Goal: Task Accomplishment & Management: Use online tool/utility

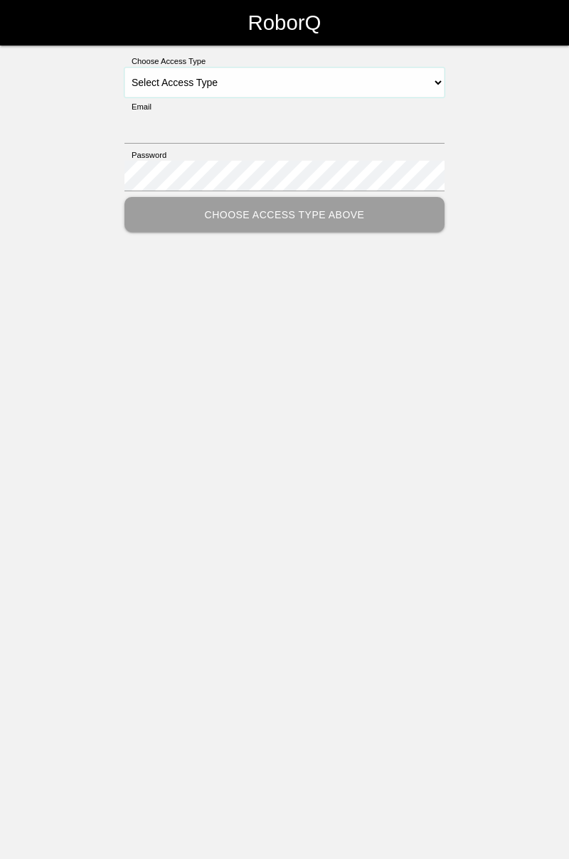
click at [439, 82] on select "Select Access Type Admin Customer Supervisor Worker" at bounding box center [284, 83] width 320 height 30
select select "Worker"
click at [124, 68] on select "Select Access Type Admin Customer Supervisor Worker" at bounding box center [284, 83] width 320 height 30
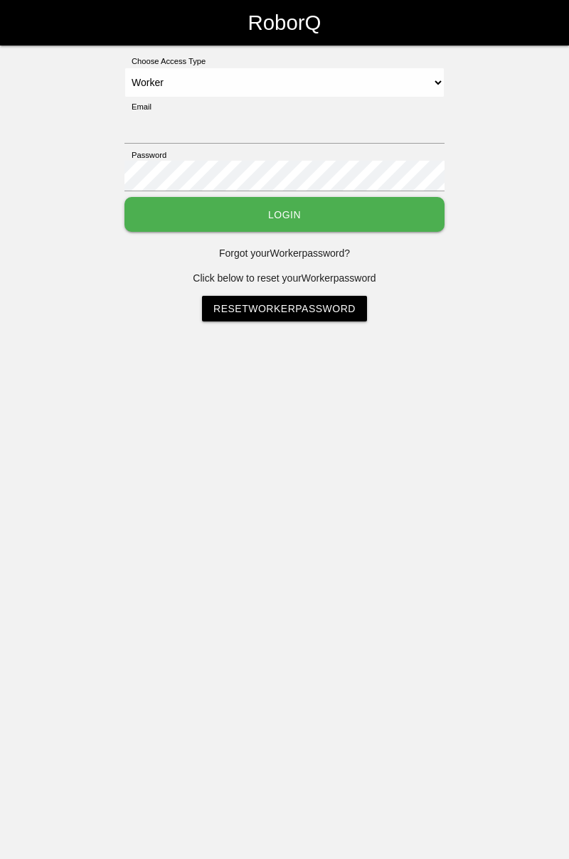
click at [375, 105] on div "Email" at bounding box center [284, 125] width 320 height 48
click at [236, 122] on input "Email" at bounding box center [284, 128] width 320 height 31
type input "[PERSON_NAME][EMAIL_ADDRESS][DOMAIN_NAME]"
click at [124, 197] on button "Login" at bounding box center [284, 214] width 320 height 35
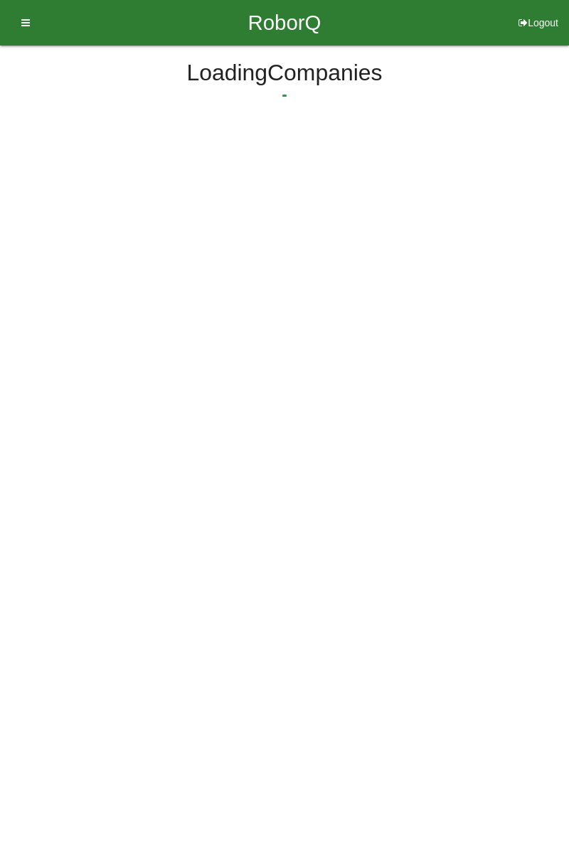
click at [414, 205] on html "RoborQ Logout Loading Dashboard Profile Add Companions Work Instructions Knowle…" at bounding box center [284, 102] width 569 height 205
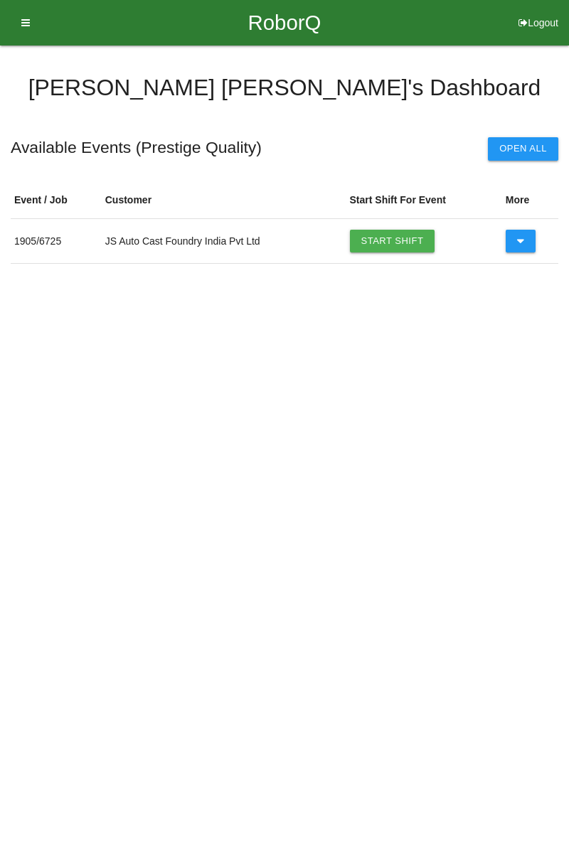
click at [401, 233] on link "Start Shift" at bounding box center [392, 241] width 85 height 23
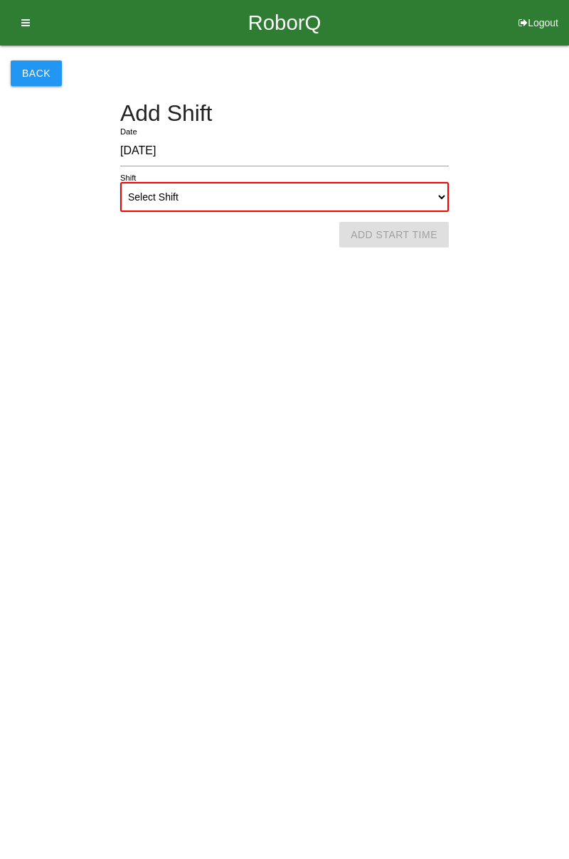
click at [384, 193] on select "Select Shift 1st Shift 2nd Shift 3rd Shift 4th Shift" at bounding box center [284, 197] width 328 height 30
select select "1"
click at [120, 182] on select "Select Shift 1st Shift 2nd Shift 3rd Shift 4th Shift" at bounding box center [284, 197] width 328 height 30
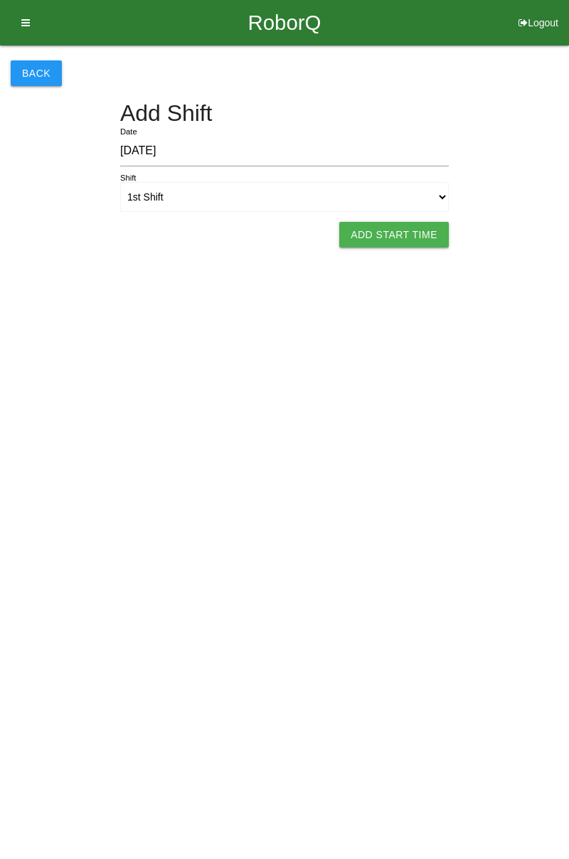
click at [404, 227] on button "Add Start Time" at bounding box center [393, 235] width 109 height 26
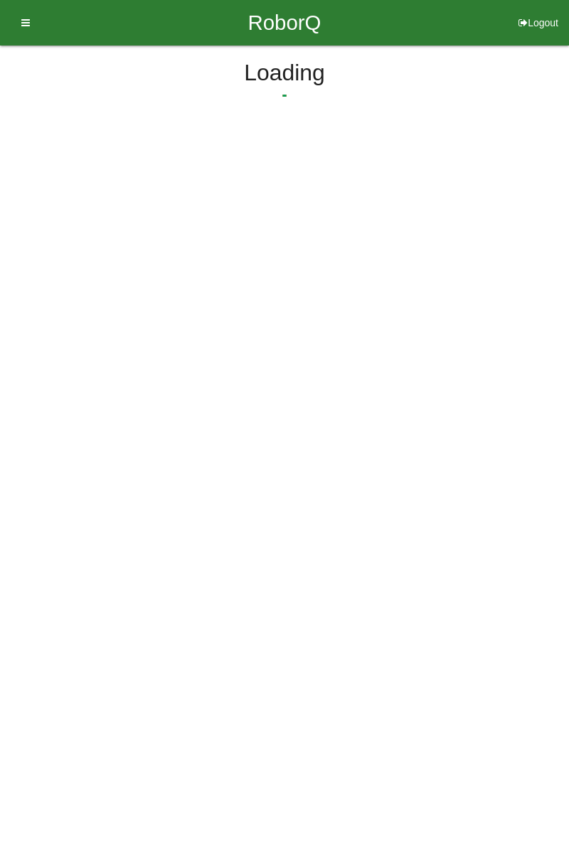
select select "7"
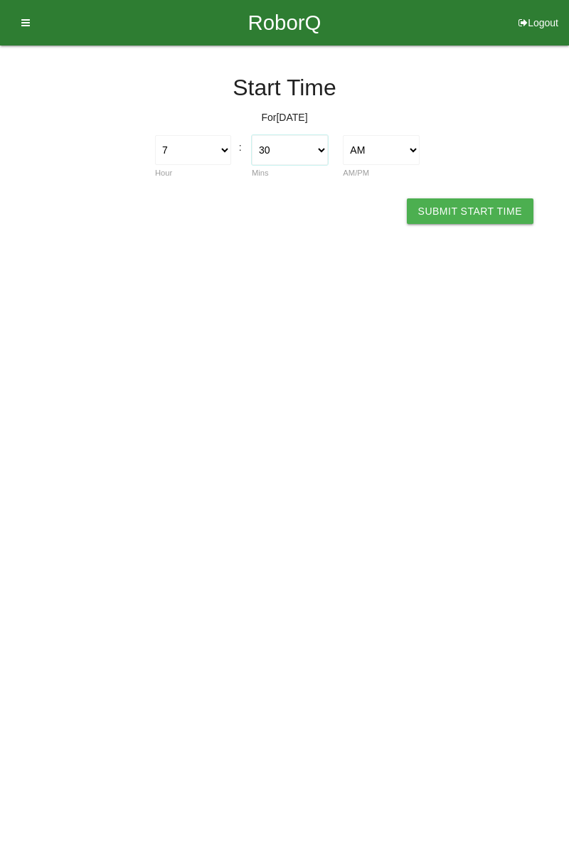
click at [322, 152] on select "00 01 02 03 04 05 06 07 08 09 10 11 12 13 14 15 16 17 18 19 20 21 22 23 24 25 2…" at bounding box center [290, 150] width 76 height 30
select select "0"
click at [252, 135] on select "00 01 02 03 04 05 06 07 08 09 10 11 12 13 14 15 16 17 18 19 20 21 22 23 24 25 2…" at bounding box center [290, 150] width 76 height 30
click at [479, 219] on button "Submit Start Time" at bounding box center [470, 211] width 127 height 26
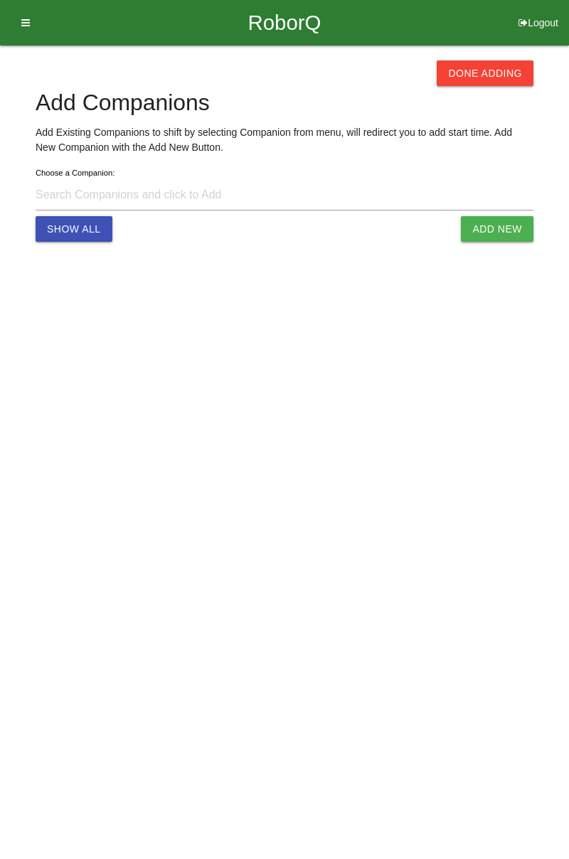
click at [488, 105] on h4 "Add Companions" at bounding box center [285, 102] width 498 height 25
click at [482, 82] on button "Done Adding" at bounding box center [484, 73] width 97 height 26
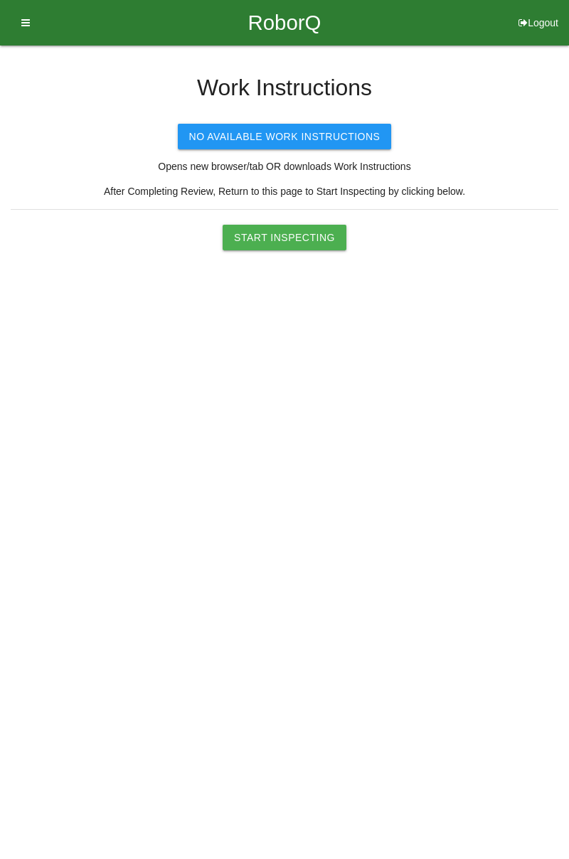
click at [290, 241] on button "Start Inspecting" at bounding box center [284, 238] width 124 height 26
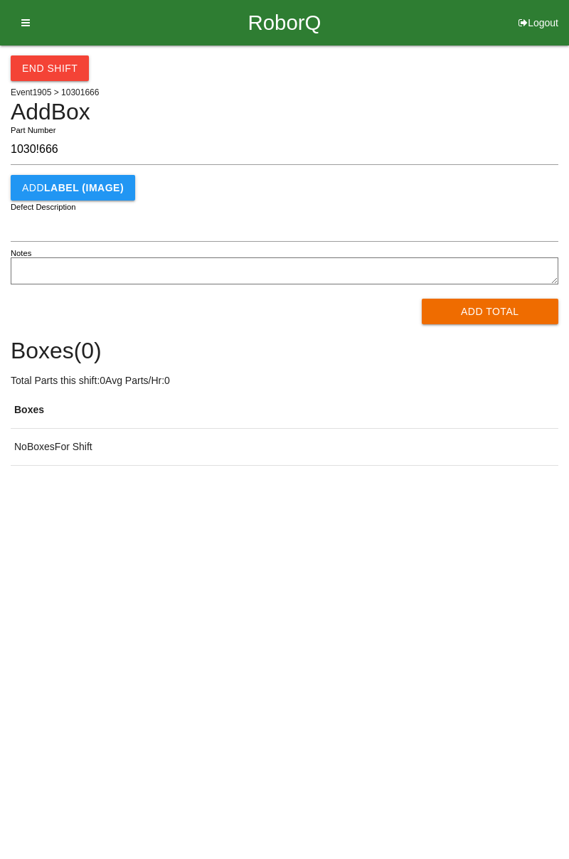
click at [40, 145] on input "1030!666" at bounding box center [284, 149] width 547 height 31
type input "10301666"
click at [495, 311] on button "Add Total" at bounding box center [489, 312] width 137 height 26
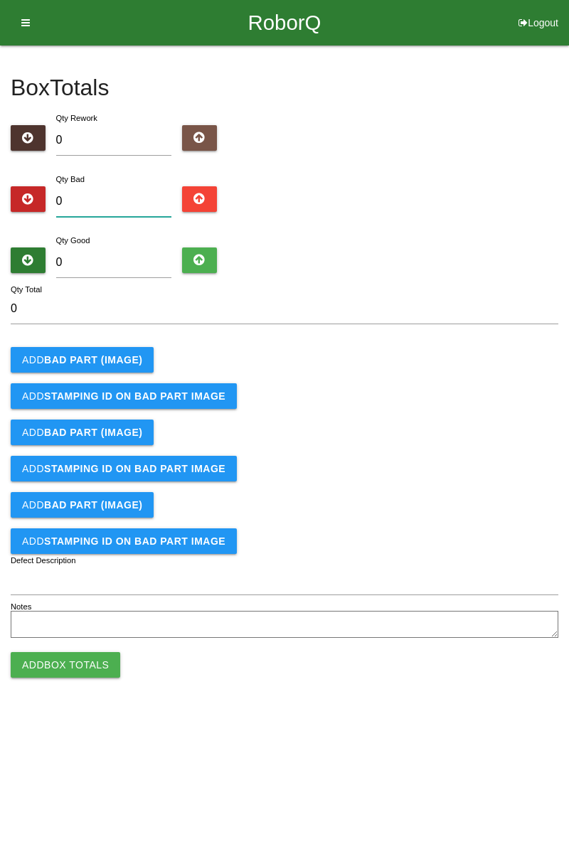
click at [134, 197] on input "0" at bounding box center [114, 201] width 116 height 31
type input "1"
type input "13"
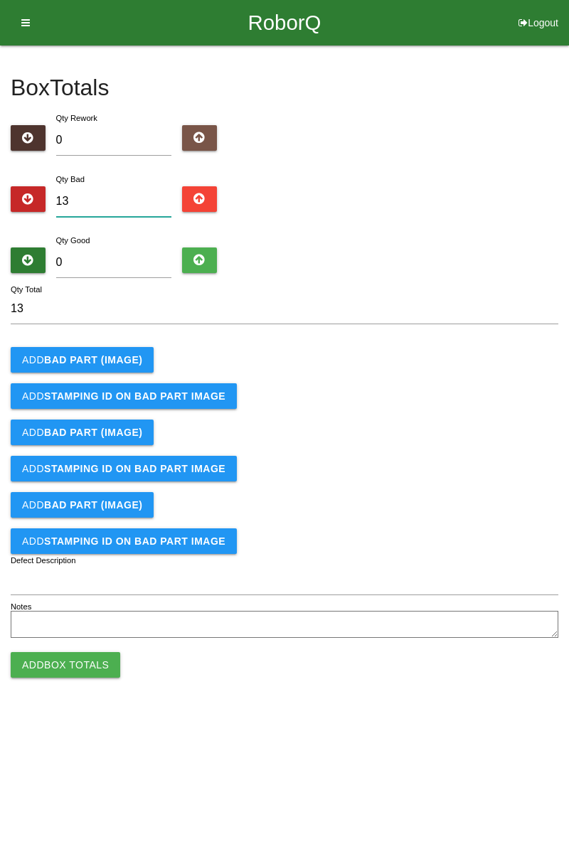
type input "13"
click at [142, 257] on input "0" at bounding box center [114, 262] width 116 height 31
type input "7"
type input "20"
type input "73"
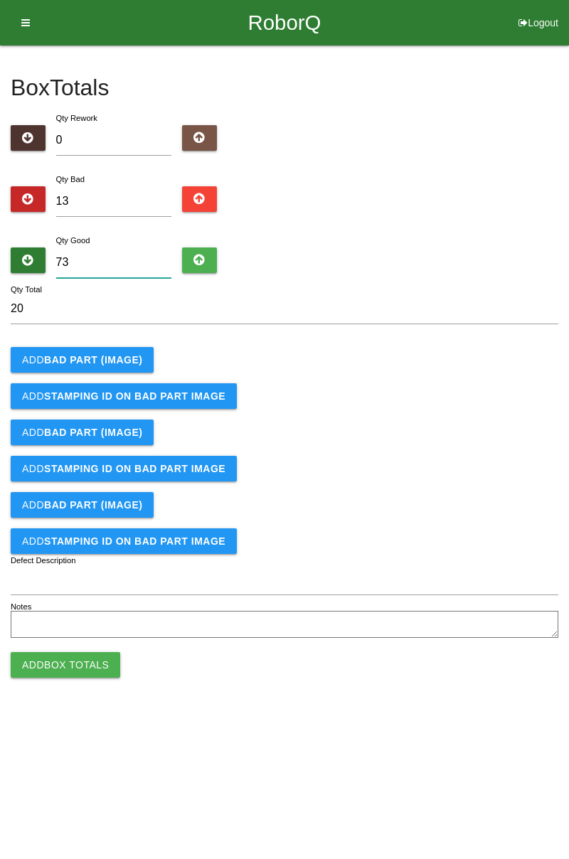
type input "86"
type input "7"
type input "20"
type input "71"
type input "84"
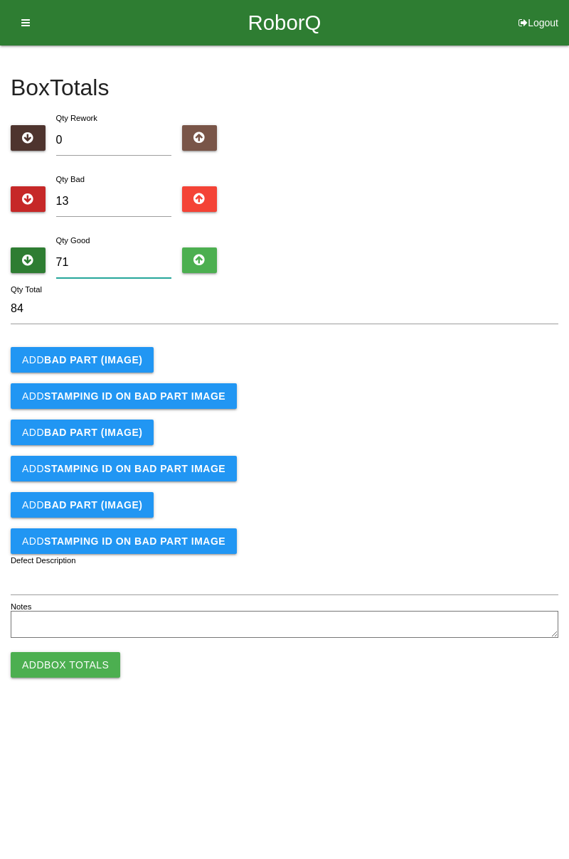
type input "71"
click at [131, 355] on b "BAD PART (IMAGE)" at bounding box center [93, 359] width 98 height 11
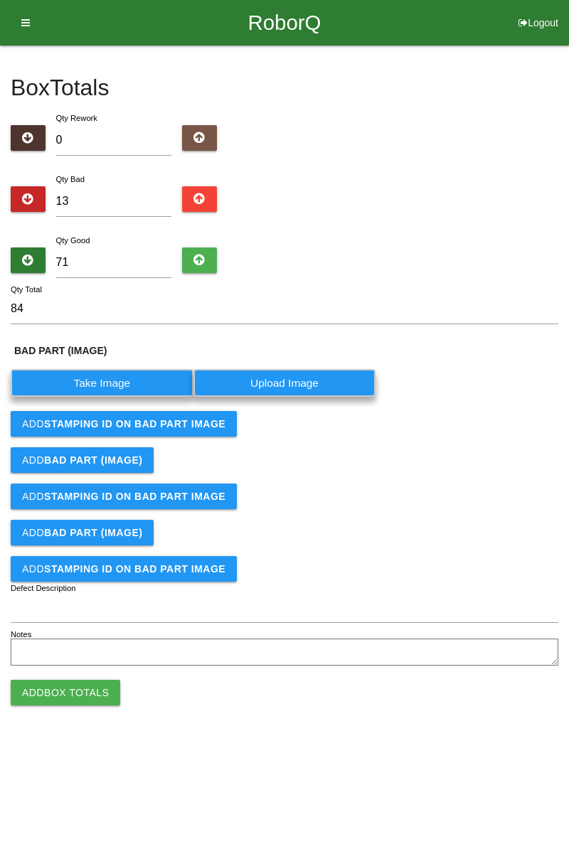
click at [127, 381] on label "Take Image" at bounding box center [102, 383] width 183 height 28
click at [0, 0] on \(IMAGE\) "Take Image" at bounding box center [0, 0] width 0 height 0
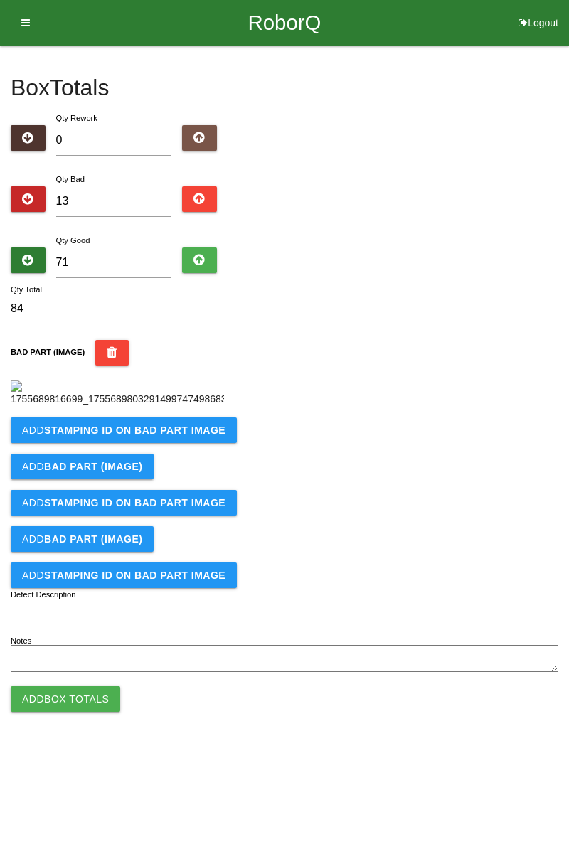
click at [149, 436] on b "STAMPING ID on BAD PART Image" at bounding box center [134, 429] width 181 height 11
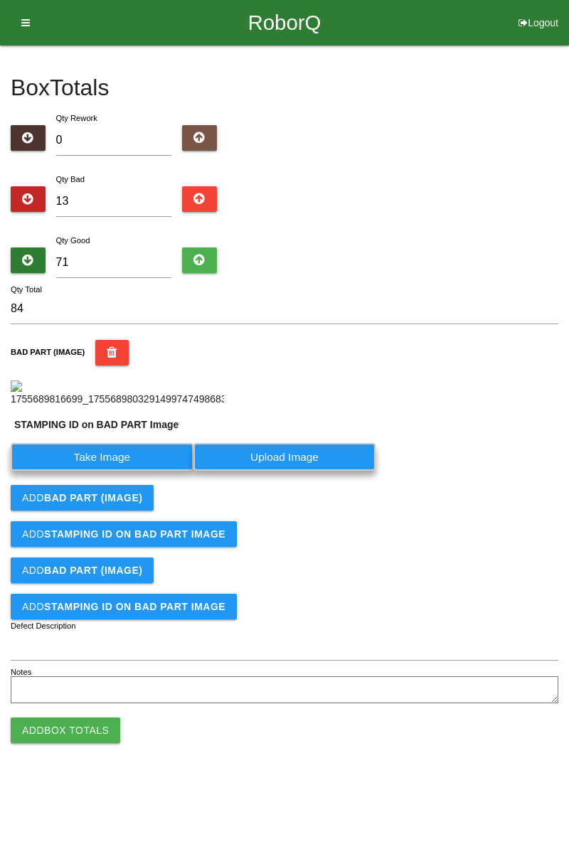
click at [134, 471] on label "Take Image" at bounding box center [102, 457] width 183 height 28
click at [0, 0] on PART "Take Image" at bounding box center [0, 0] width 0 height 0
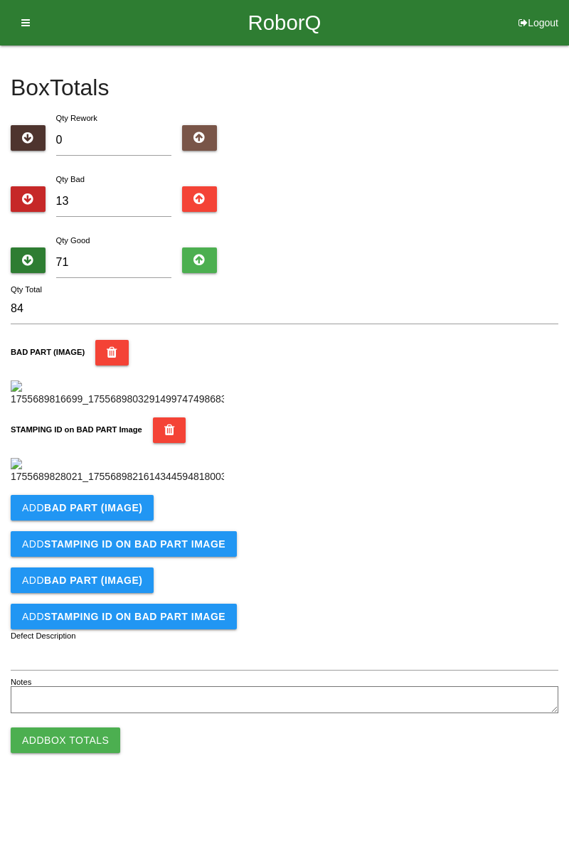
scroll to position [313, 0]
click at [142, 520] on button "Add BAD PART (IMAGE)" at bounding box center [82, 508] width 143 height 26
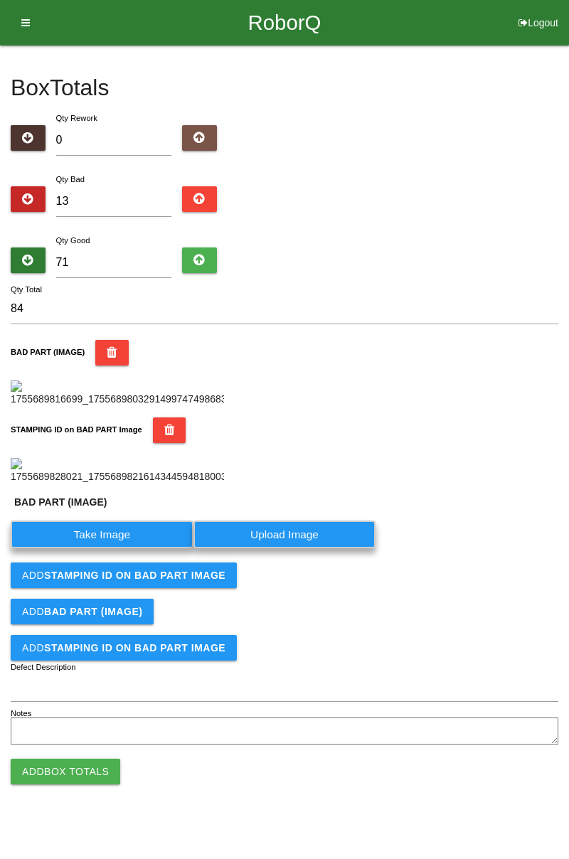
click at [134, 548] on label "Take Image" at bounding box center [102, 534] width 183 height 28
click at [0, 0] on \(IMAGE\) "Take Image" at bounding box center [0, 0] width 0 height 0
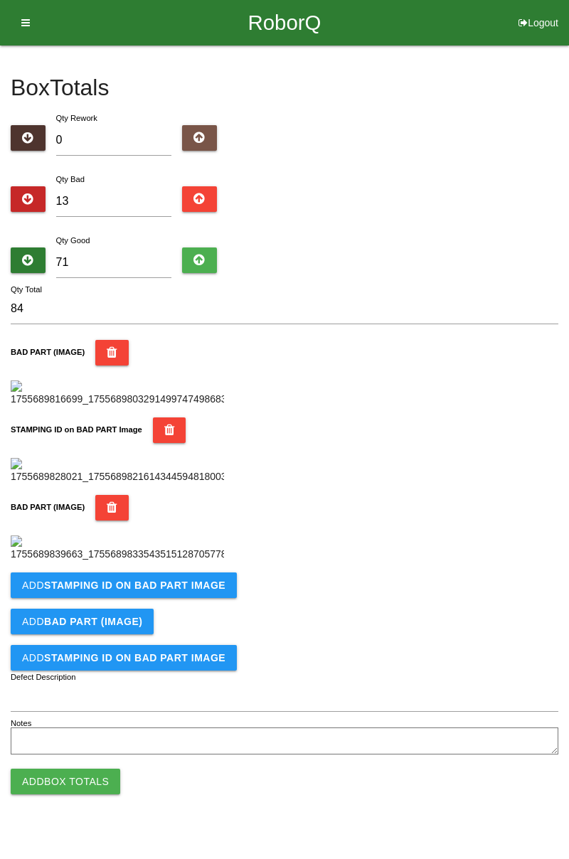
scroll to position [546, 0]
click at [190, 591] on b "STAMPING ID on BAD PART Image" at bounding box center [134, 584] width 181 height 11
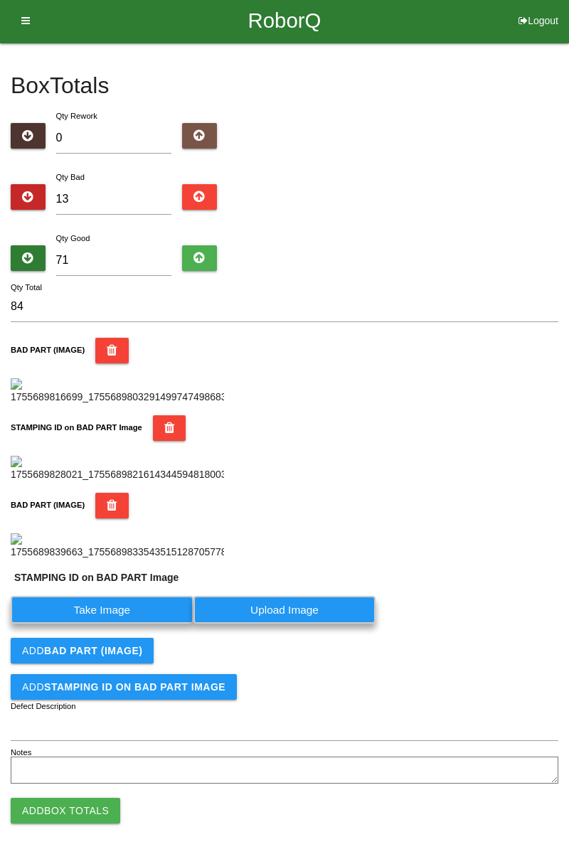
click at [128, 623] on label "Take Image" at bounding box center [102, 610] width 183 height 28
click at [0, 0] on PART "Take Image" at bounding box center [0, 0] width 0 height 0
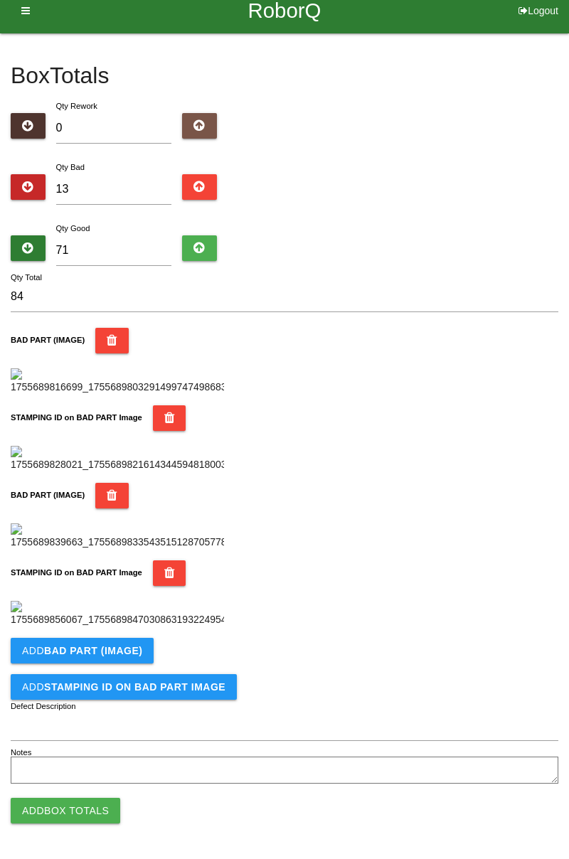
scroll to position [779, 0]
click at [129, 648] on b "BAD PART (IMAGE)" at bounding box center [93, 650] width 98 height 11
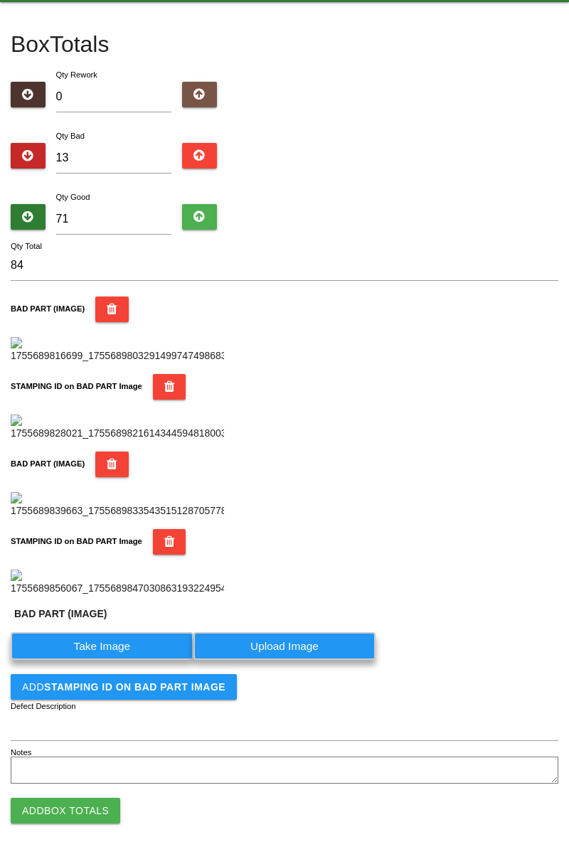
click at [135, 660] on label "Take Image" at bounding box center [102, 646] width 183 height 28
click at [0, 0] on \(IMAGE\) "Take Image" at bounding box center [0, 0] width 0 height 0
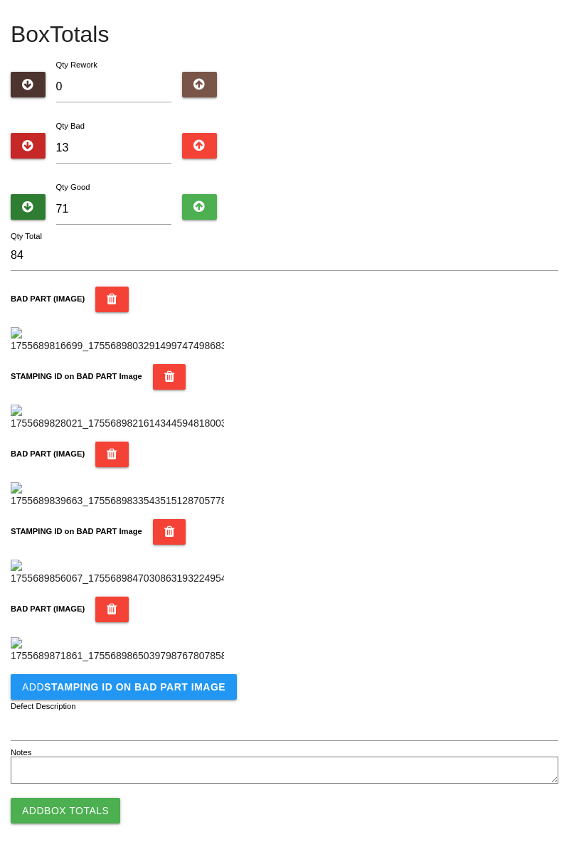
scroll to position [1012, 0]
click at [151, 693] on button "Add STAMPING ID on BAD PART Image" at bounding box center [124, 687] width 226 height 26
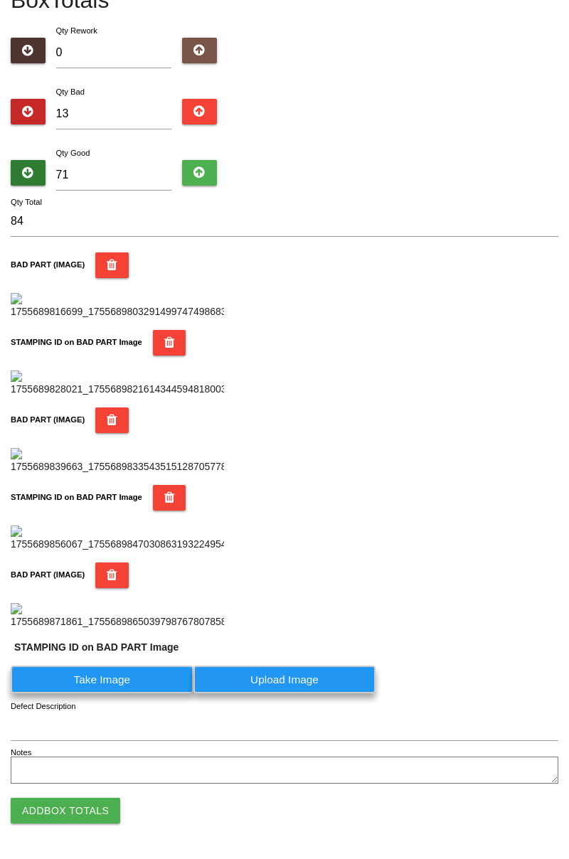
click at [118, 693] on label "Take Image" at bounding box center [102, 679] width 183 height 28
click at [0, 0] on PART "Take Image" at bounding box center [0, 0] width 0 height 0
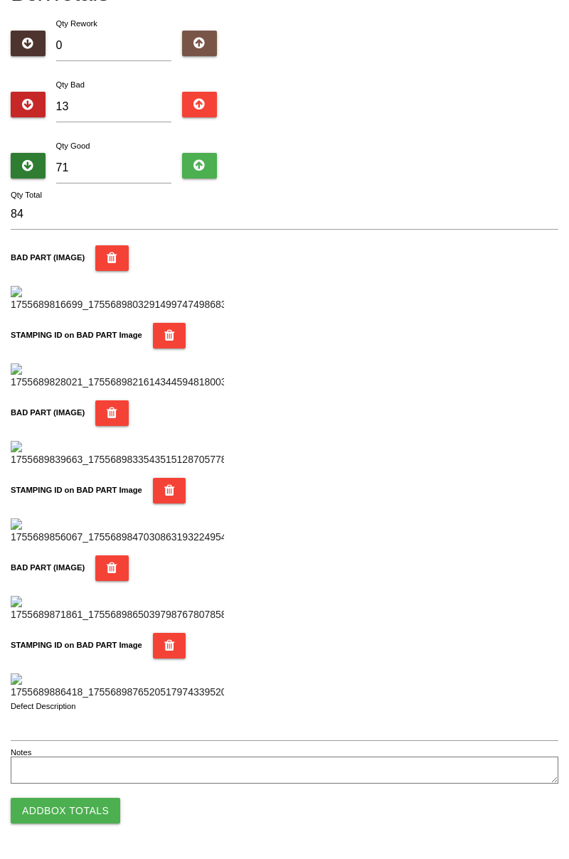
scroll to position [1245, 0]
click at [84, 800] on button "Add Box Totals" at bounding box center [65, 810] width 109 height 26
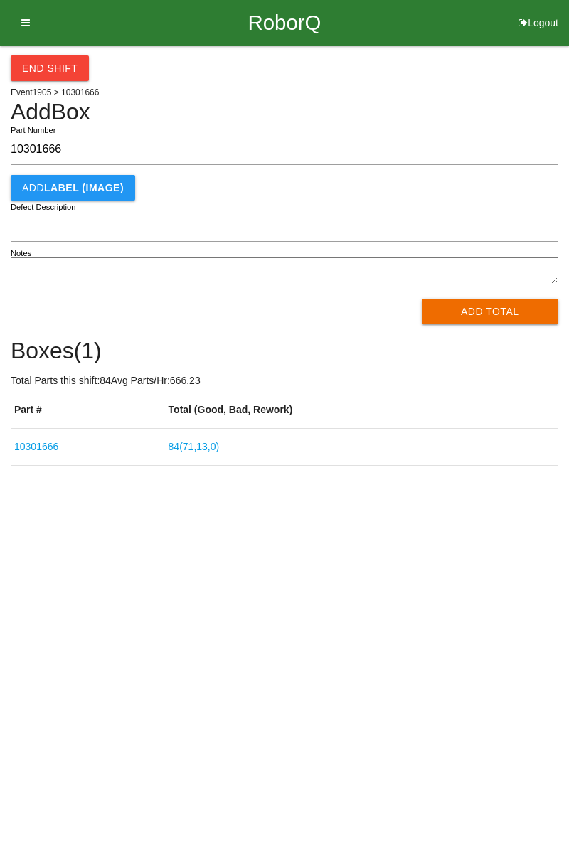
type input "10301666"
click at [487, 315] on button "Add Total" at bounding box center [489, 312] width 137 height 26
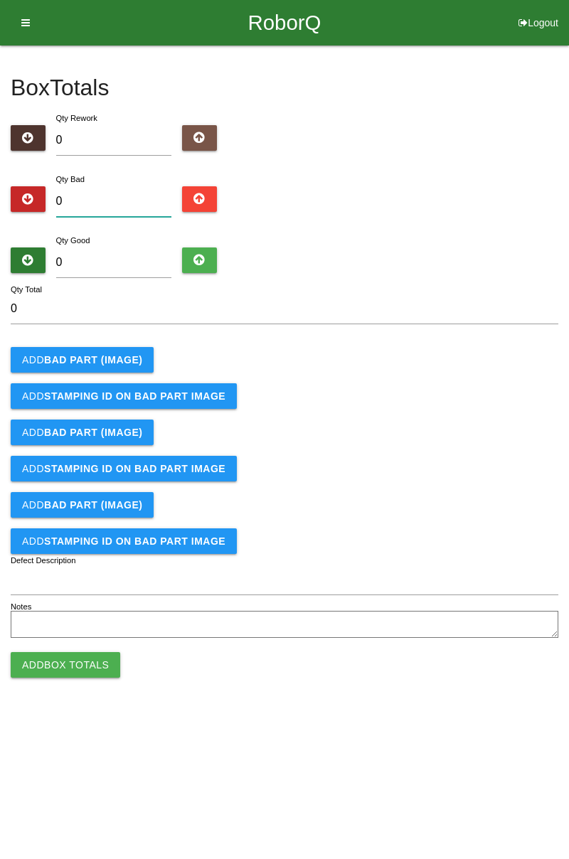
click at [114, 189] on input "0" at bounding box center [114, 201] width 116 height 31
type input "4"
click at [146, 257] on input "0" at bounding box center [114, 262] width 116 height 31
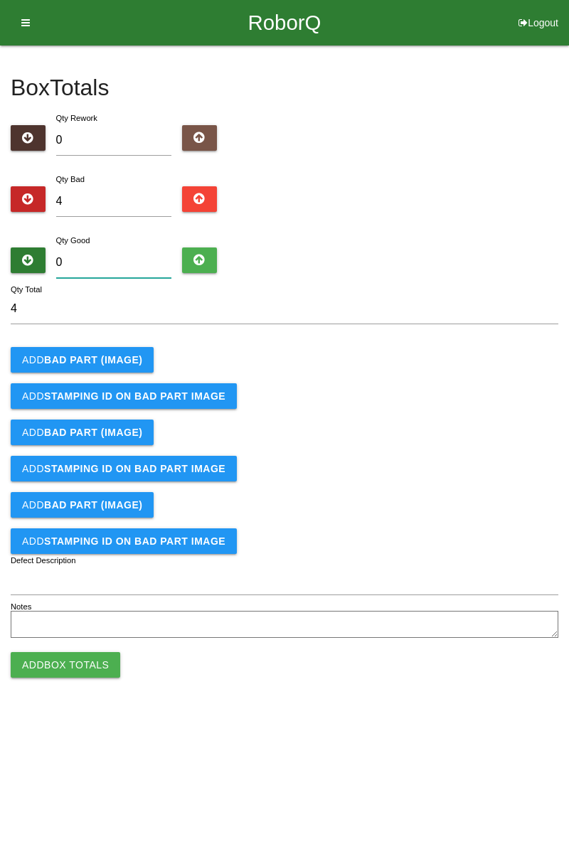
type input "8"
type input "12"
type input "80"
type input "84"
type input "80"
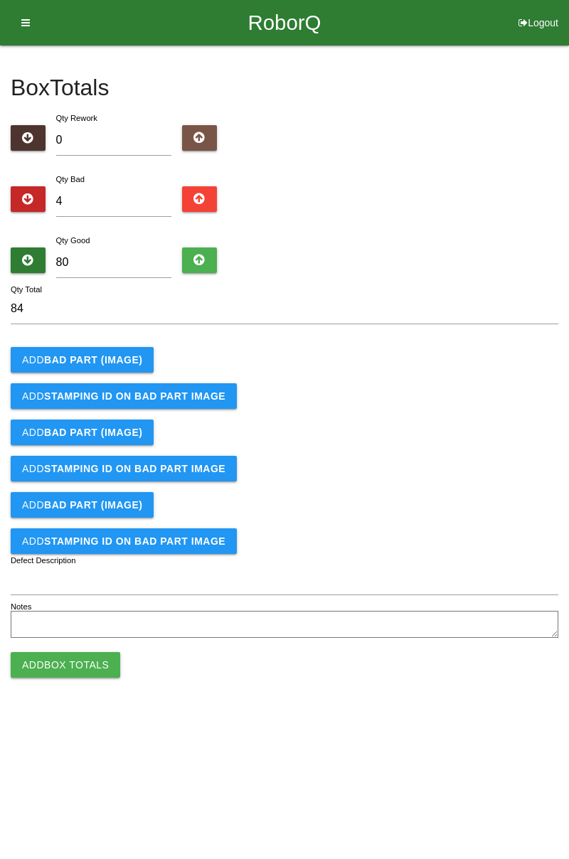
click at [119, 359] on b "BAD PART (IMAGE)" at bounding box center [93, 359] width 98 height 11
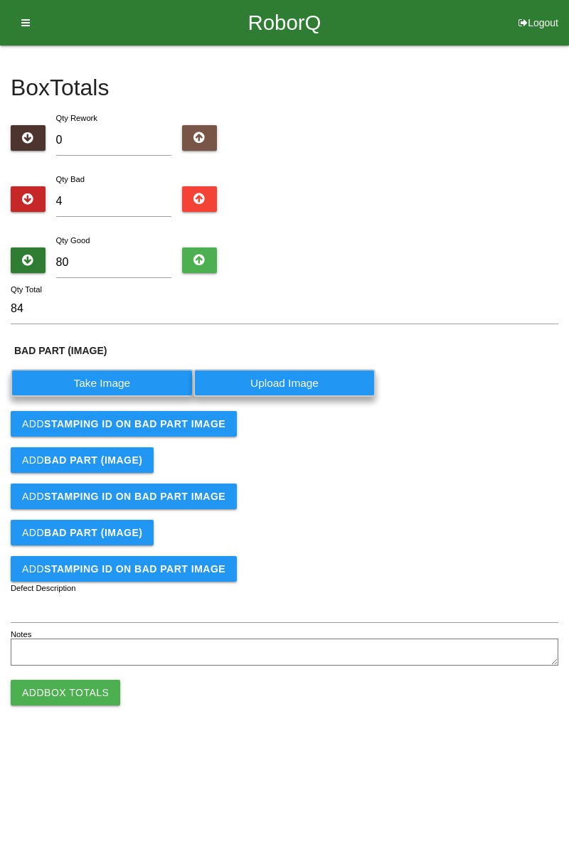
click at [125, 381] on label "Take Image" at bounding box center [102, 383] width 183 height 28
click at [0, 0] on \(IMAGE\) "Take Image" at bounding box center [0, 0] width 0 height 0
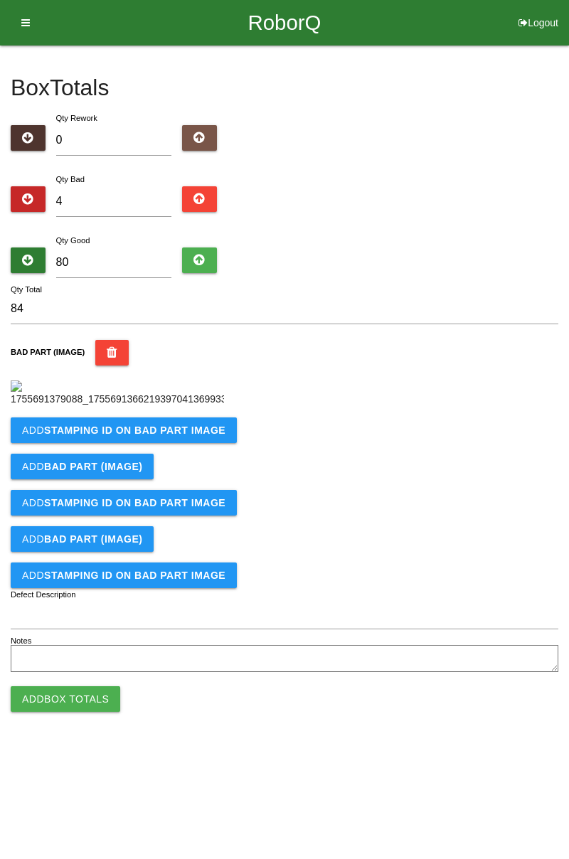
scroll to position [80, 0]
click at [160, 443] on button "Add STAMPING ID on BAD PART Image" at bounding box center [124, 430] width 226 height 26
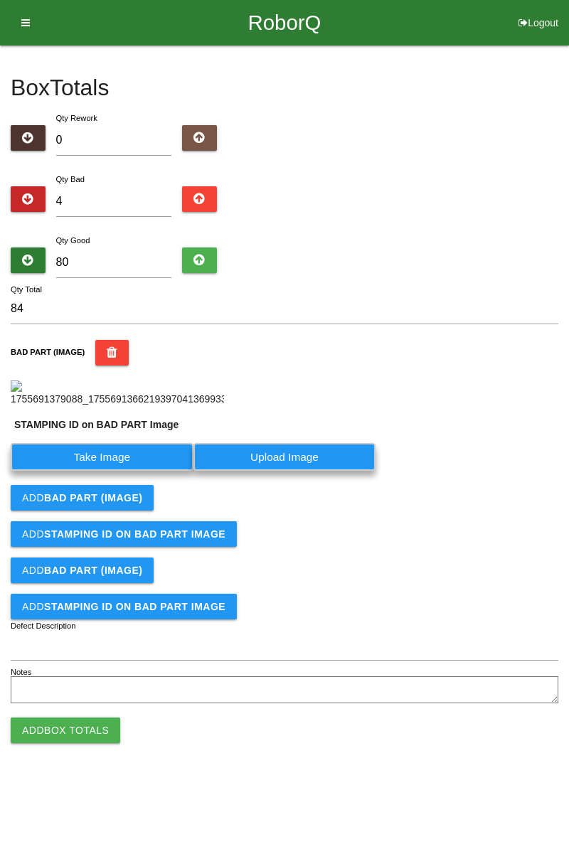
click at [104, 471] on label "Take Image" at bounding box center [102, 457] width 183 height 28
click at [0, 0] on PART "Take Image" at bounding box center [0, 0] width 0 height 0
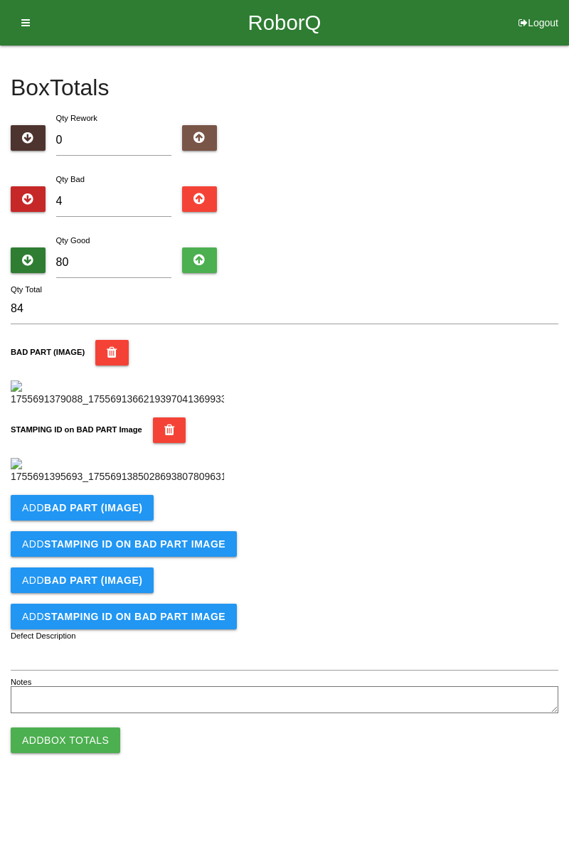
scroll to position [313, 0]
click at [134, 513] on b "BAD PART (IMAGE)" at bounding box center [93, 507] width 98 height 11
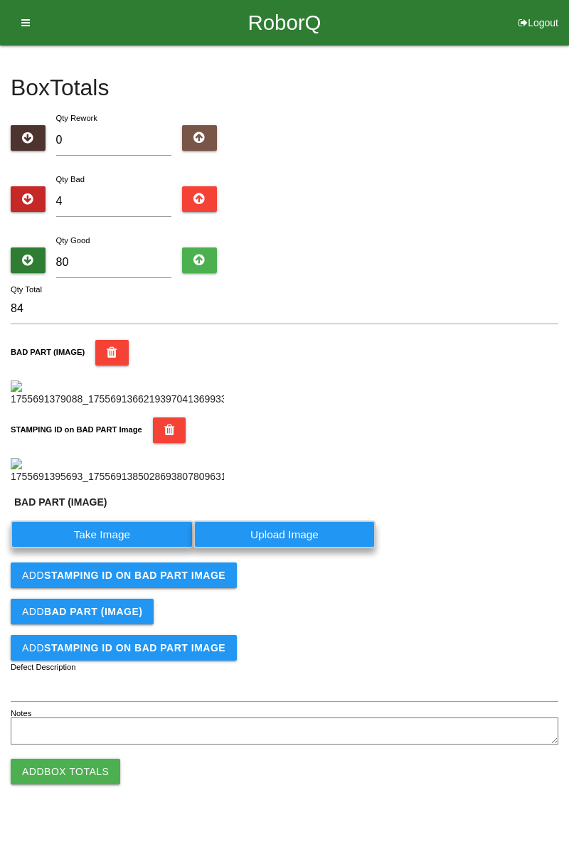
click at [131, 548] on label "Take Image" at bounding box center [102, 534] width 183 height 28
click at [0, 0] on \(IMAGE\) "Take Image" at bounding box center [0, 0] width 0 height 0
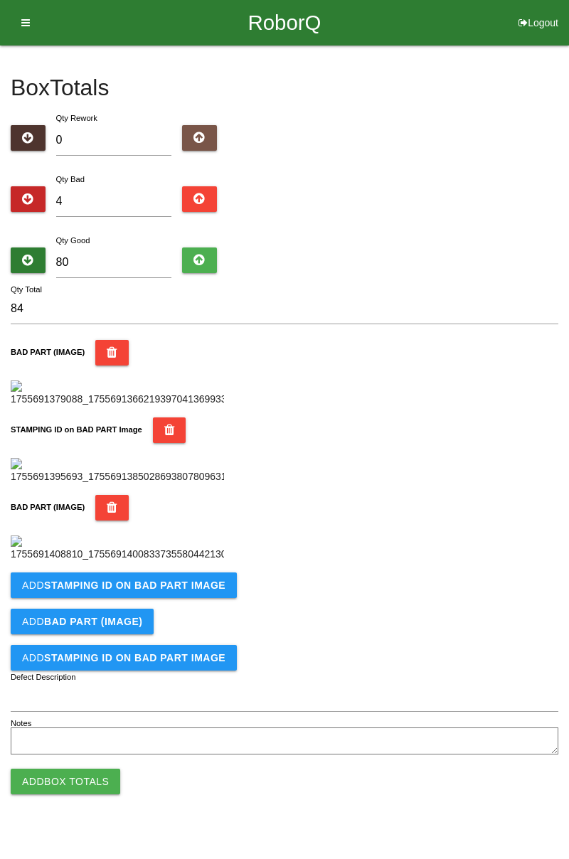
scroll to position [546, 0]
click at [164, 591] on b "STAMPING ID on BAD PART Image" at bounding box center [134, 584] width 181 height 11
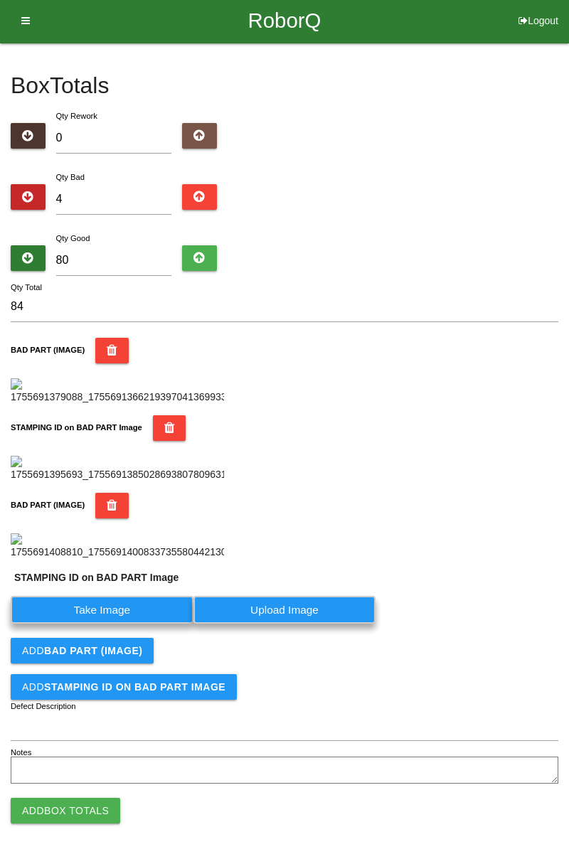
click at [122, 623] on label "Take Image" at bounding box center [102, 610] width 183 height 28
click at [0, 0] on PART "Take Image" at bounding box center [0, 0] width 0 height 0
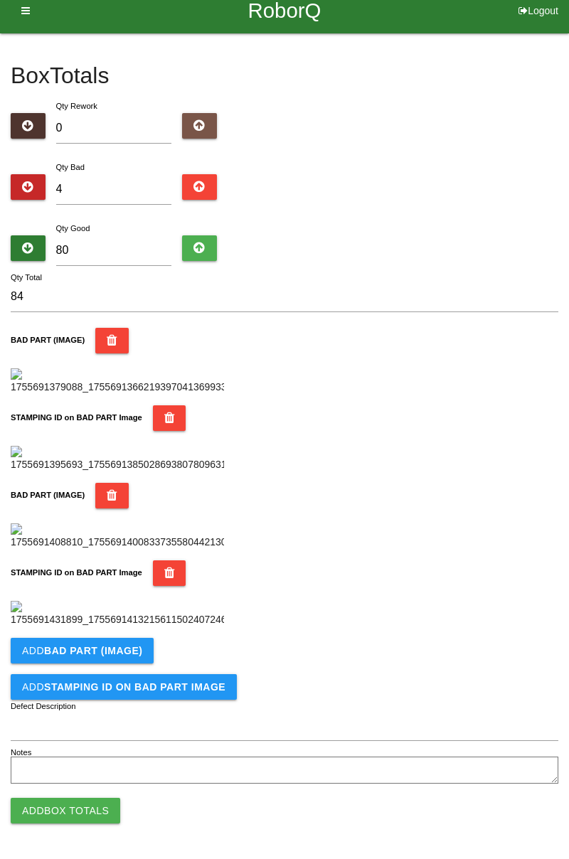
scroll to position [779, 0]
click at [130, 645] on b "BAD PART (IMAGE)" at bounding box center [93, 650] width 98 height 11
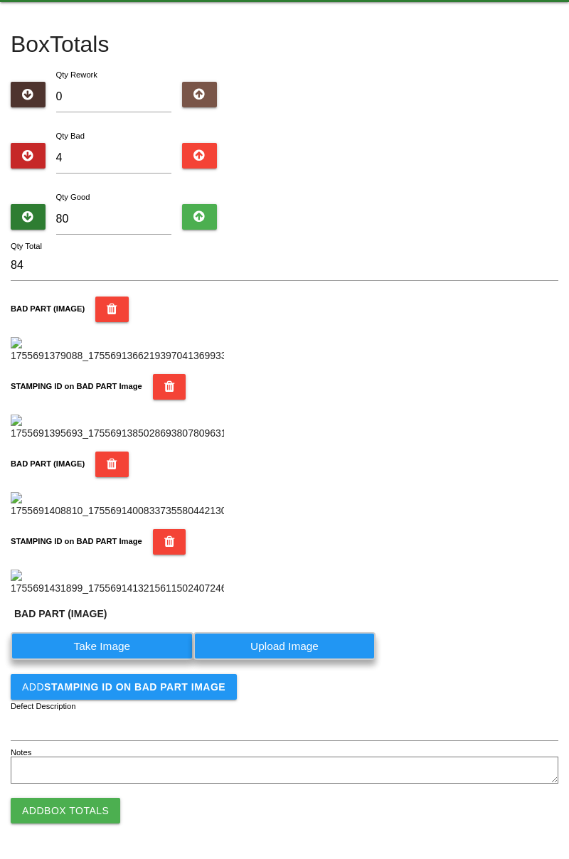
click at [124, 660] on label "Take Image" at bounding box center [102, 646] width 183 height 28
click at [0, 0] on \(IMAGE\) "Take Image" at bounding box center [0, 0] width 0 height 0
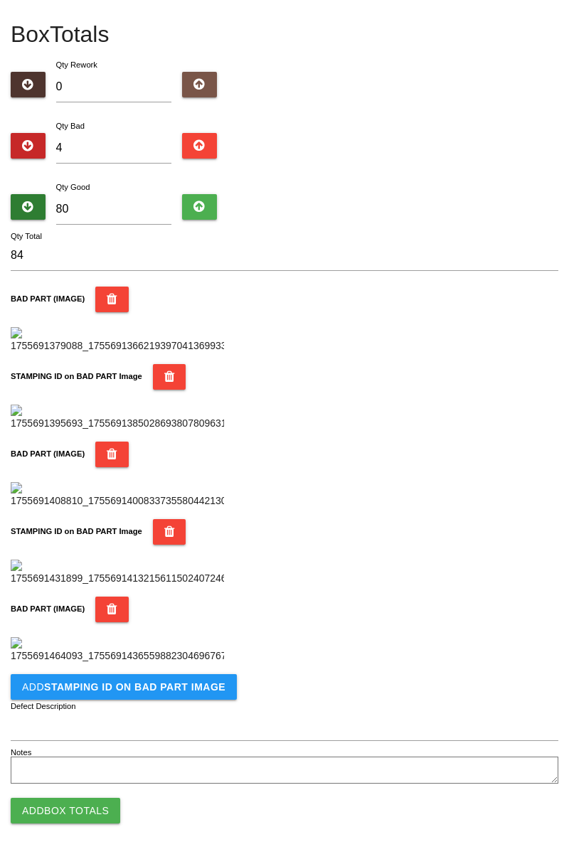
scroll to position [1012, 0]
click at [166, 697] on button "Add STAMPING ID on BAD PART Image" at bounding box center [124, 687] width 226 height 26
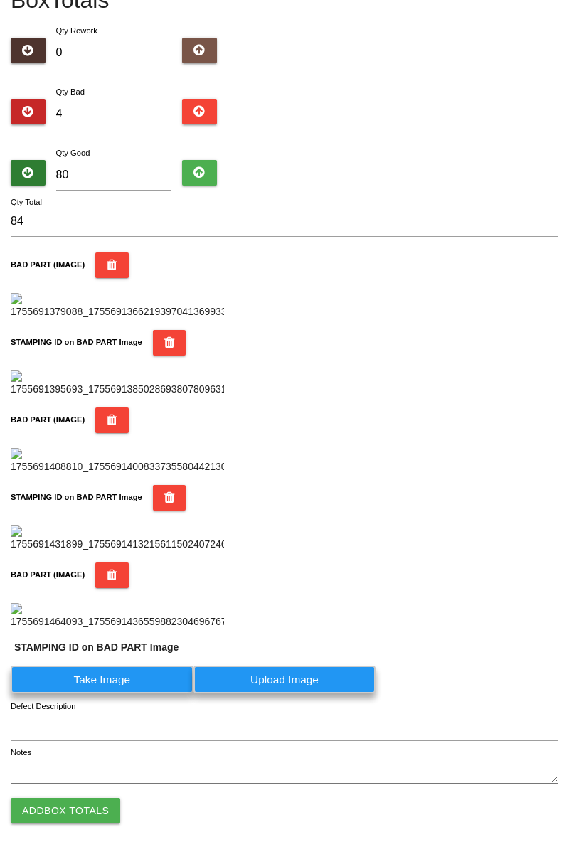
click at [129, 693] on label "Take Image" at bounding box center [102, 679] width 183 height 28
click at [0, 0] on PART "Take Image" at bounding box center [0, 0] width 0 height 0
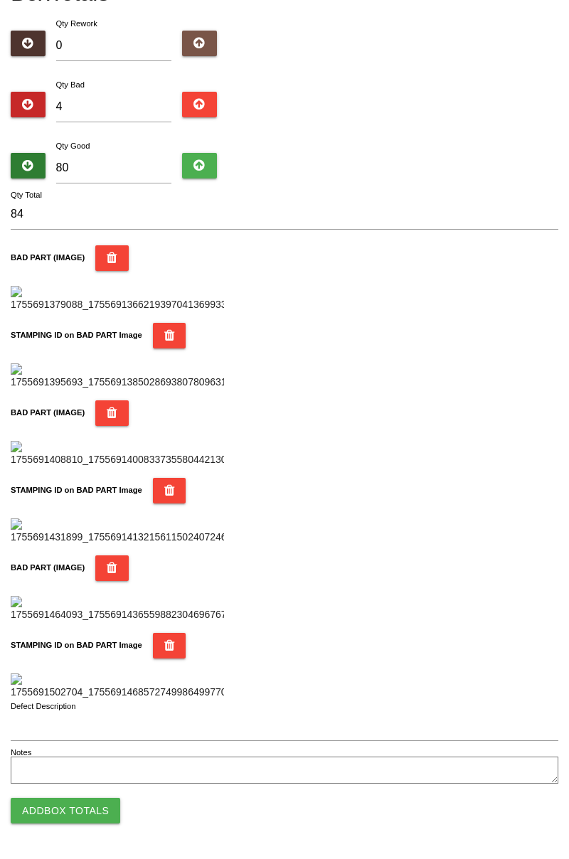
scroll to position [1245, 0]
click at [64, 818] on button "Add Box Totals" at bounding box center [65, 810] width 109 height 26
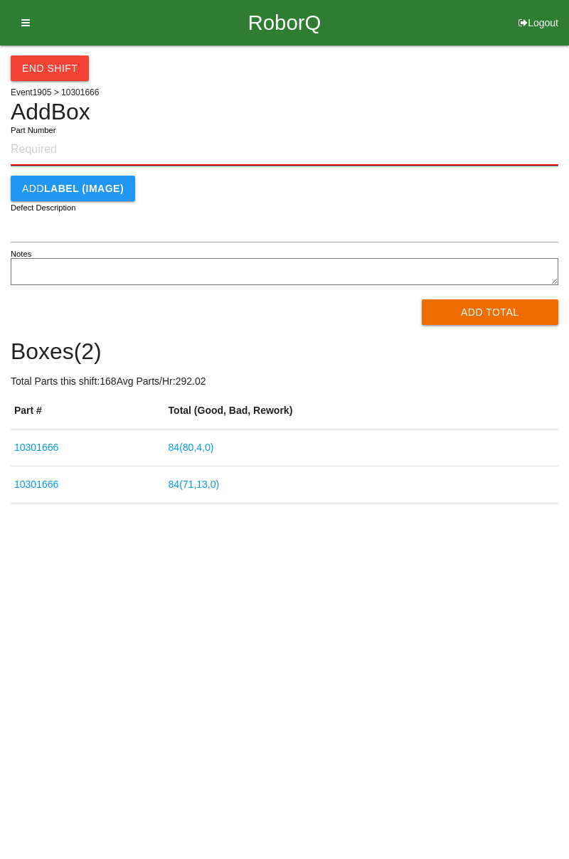
paste input "10301666"
type input "10301666"
click at [501, 306] on button "Add Total" at bounding box center [489, 312] width 137 height 26
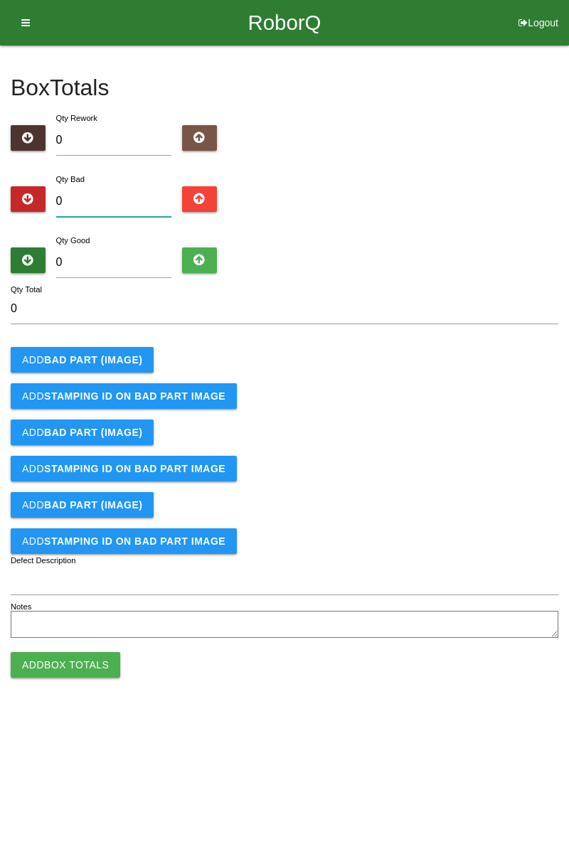
click at [116, 205] on input "0" at bounding box center [114, 201] width 116 height 31
type input "1"
type input "11"
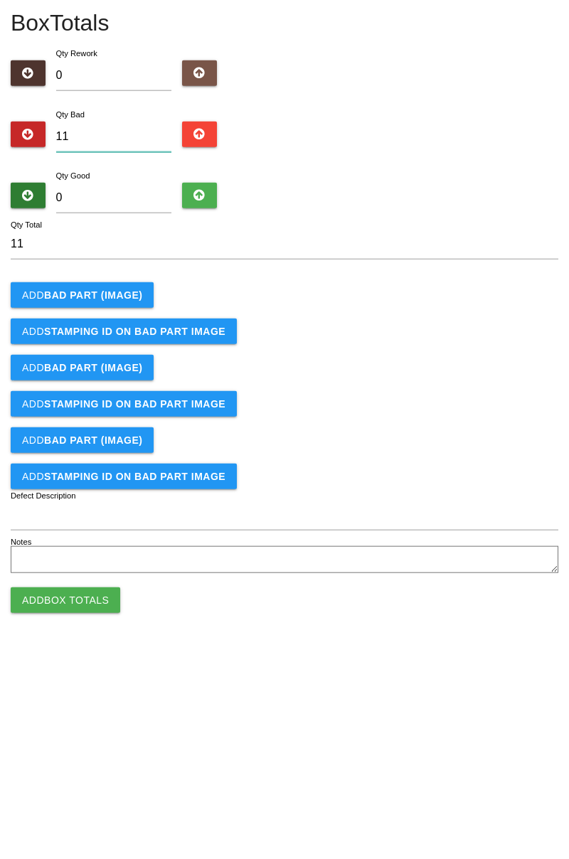
type input "11"
click at [115, 355] on b "BAD PART (IMAGE)" at bounding box center [93, 359] width 98 height 11
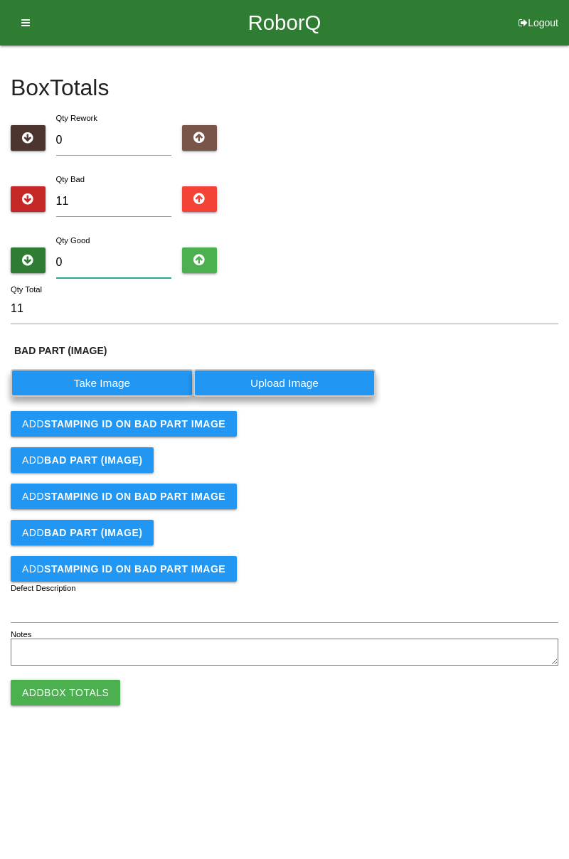
click at [107, 261] on input "0" at bounding box center [114, 262] width 116 height 31
type input "7"
type input "18"
type input "73"
type input "84"
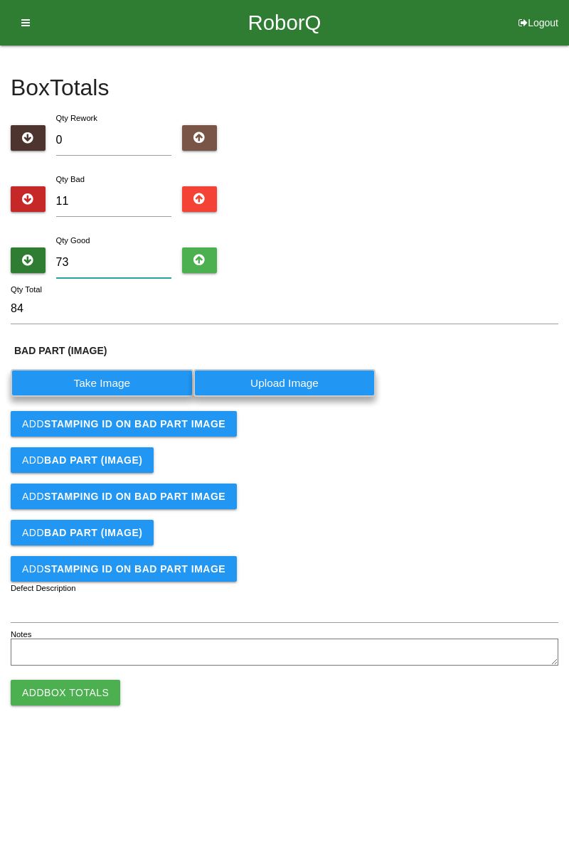
type input "73"
click at [127, 382] on label "Take Image" at bounding box center [102, 383] width 183 height 28
click at [0, 0] on \(IMAGE\) "Take Image" at bounding box center [0, 0] width 0 height 0
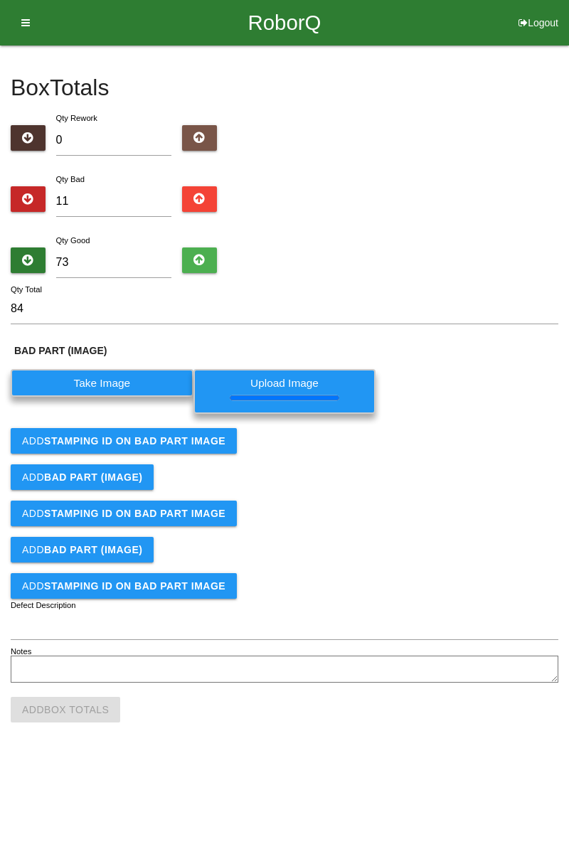
click at [133, 390] on label "Take Image" at bounding box center [102, 383] width 183 height 28
click at [0, 0] on \(IMAGE\) "Take Image" at bounding box center [0, 0] width 0 height 0
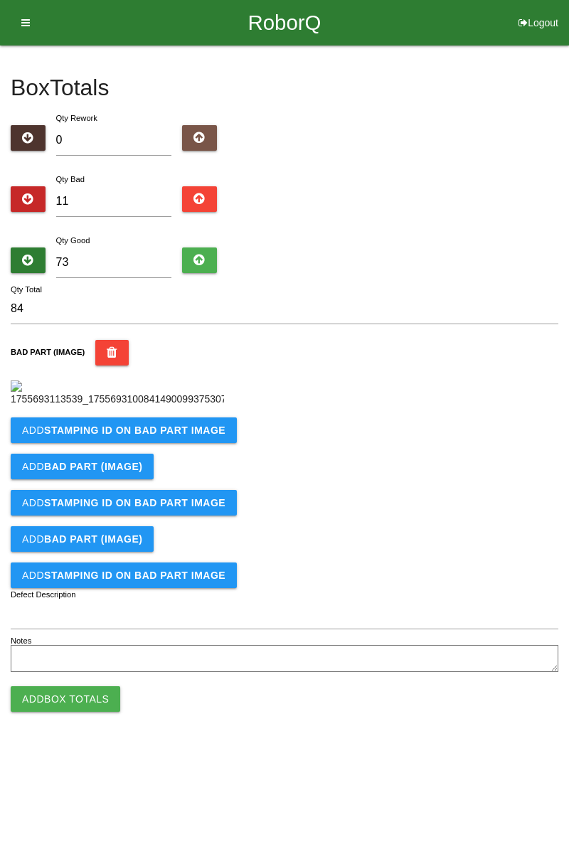
click at [172, 436] on b "STAMPING ID on BAD PART Image" at bounding box center [134, 429] width 181 height 11
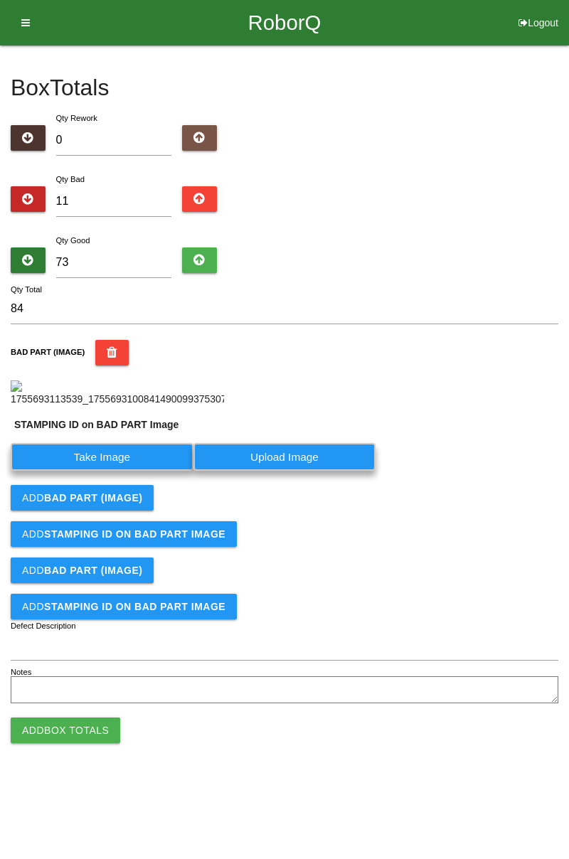
click at [128, 471] on label "Take Image" at bounding box center [102, 457] width 183 height 28
click at [0, 0] on PART "Take Image" at bounding box center [0, 0] width 0 height 0
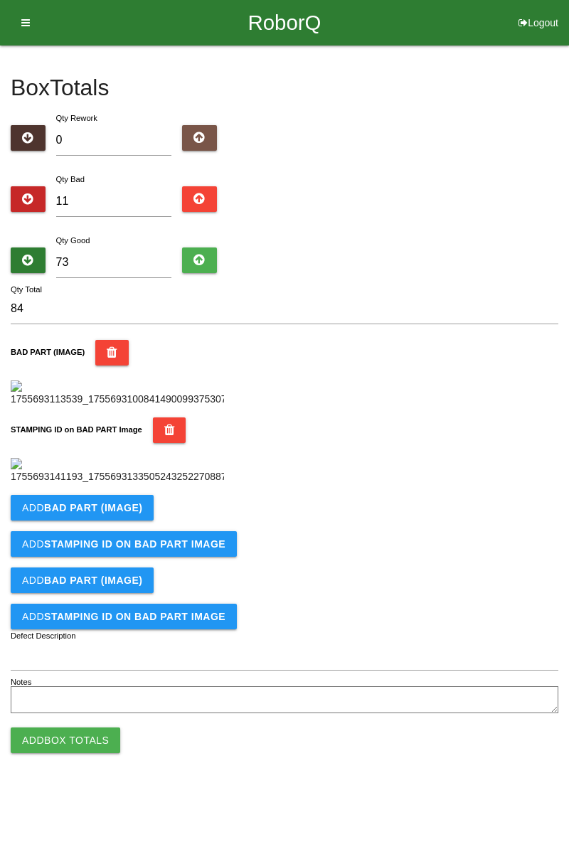
scroll to position [313, 0]
click at [128, 513] on b "BAD PART (IMAGE)" at bounding box center [93, 507] width 98 height 11
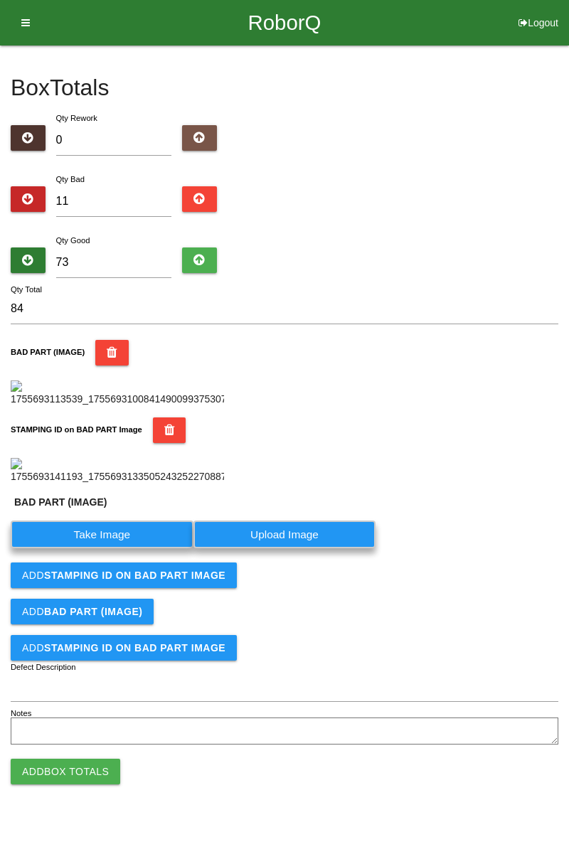
click at [127, 548] on label "Take Image" at bounding box center [102, 534] width 183 height 28
click at [0, 0] on \(IMAGE\) "Take Image" at bounding box center [0, 0] width 0 height 0
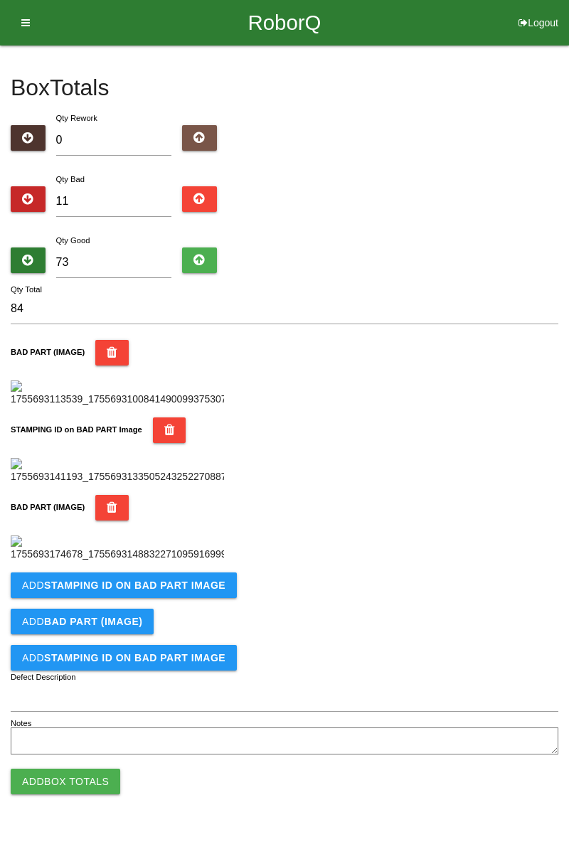
scroll to position [546, 0]
click at [195, 598] on button "Add STAMPING ID on BAD PART Image" at bounding box center [124, 585] width 226 height 26
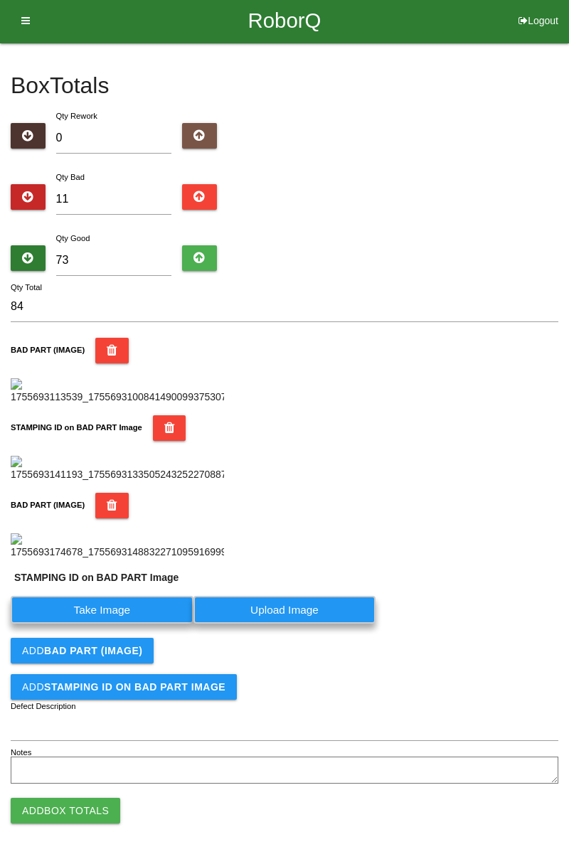
click at [126, 623] on label "Take Image" at bounding box center [102, 610] width 183 height 28
click at [0, 0] on PART "Take Image" at bounding box center [0, 0] width 0 height 0
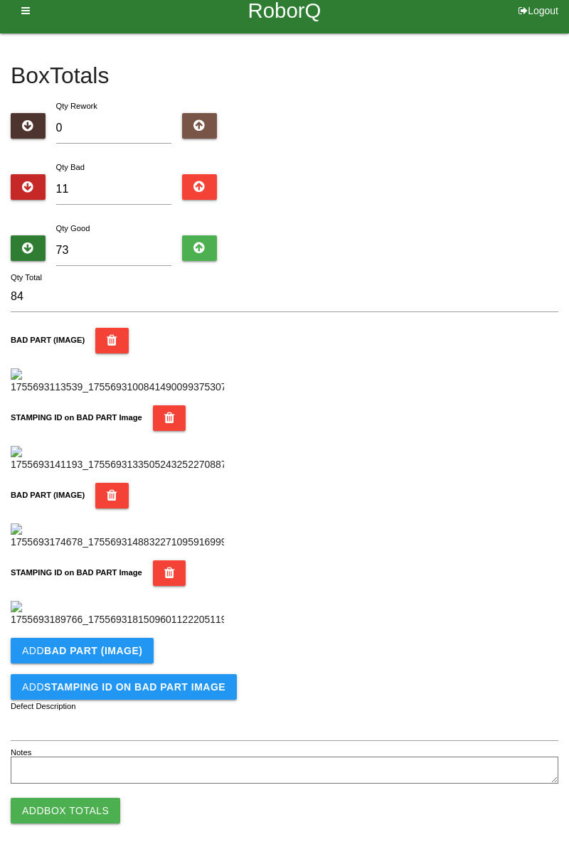
scroll to position [779, 0]
click at [127, 650] on b "BAD PART (IMAGE)" at bounding box center [93, 650] width 98 height 11
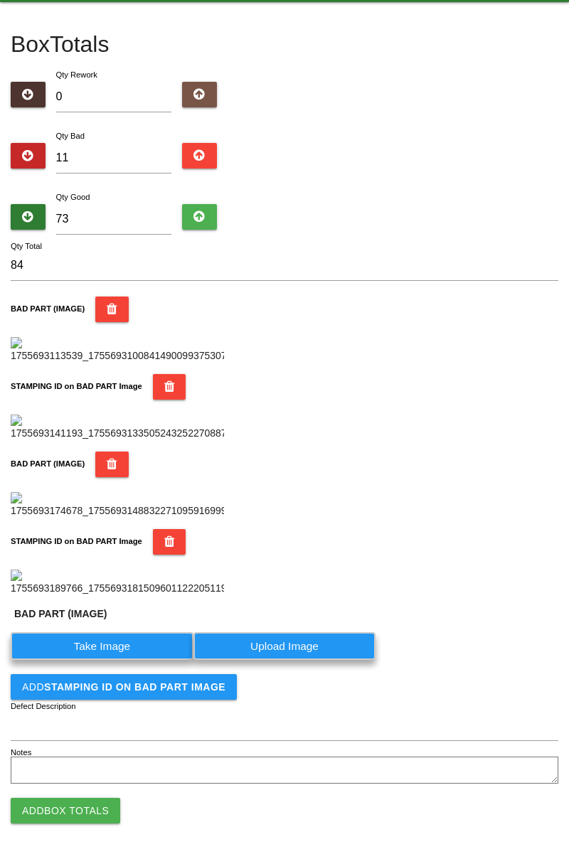
click at [112, 660] on label "Take Image" at bounding box center [102, 646] width 183 height 28
click at [0, 0] on \(IMAGE\) "Take Image" at bounding box center [0, 0] width 0 height 0
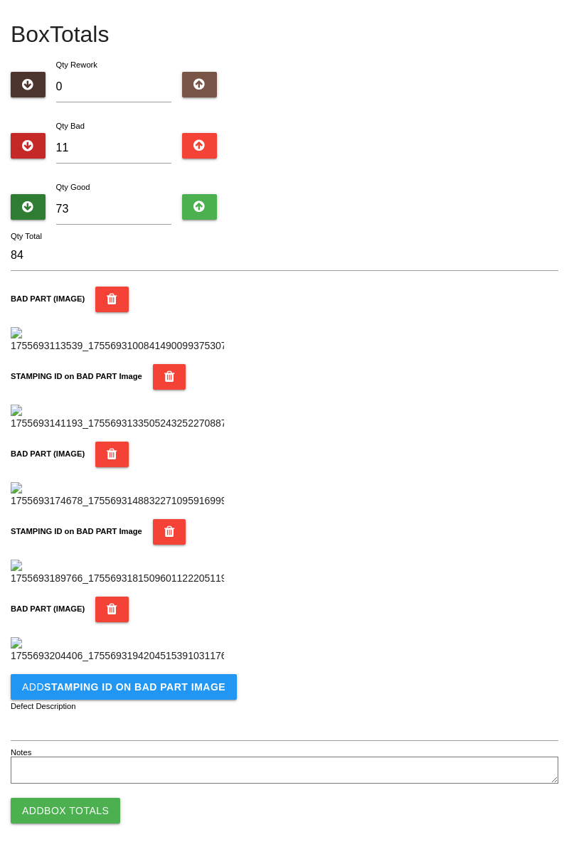
scroll to position [1012, 0]
click at [203, 692] on b "STAMPING ID on BAD PART Image" at bounding box center [134, 686] width 181 height 11
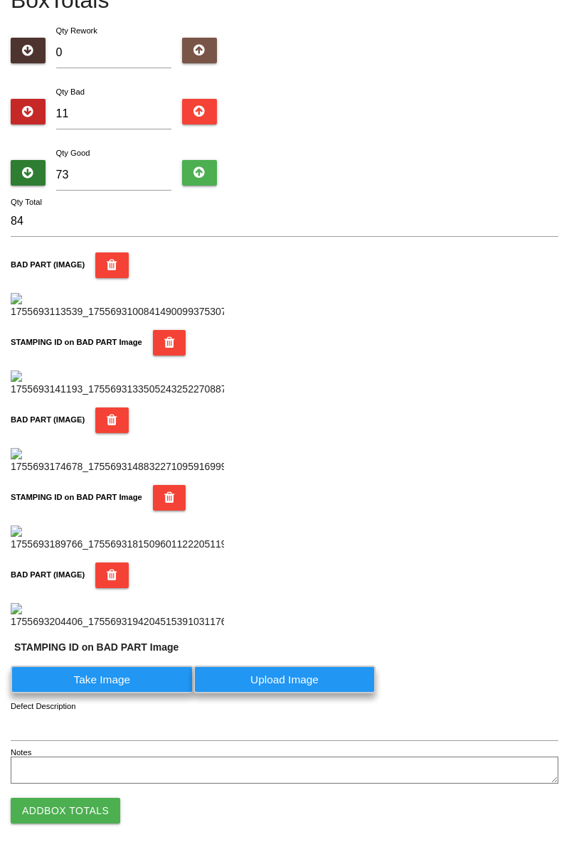
click at [119, 693] on label "Take Image" at bounding box center [102, 679] width 183 height 28
click at [0, 0] on PART "Take Image" at bounding box center [0, 0] width 0 height 0
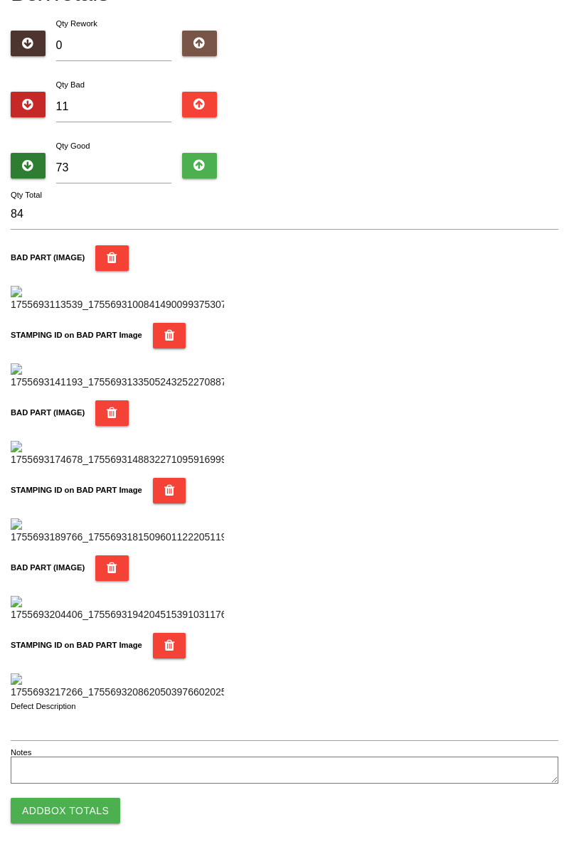
scroll to position [1245, 0]
click at [92, 808] on button "Add Box Totals" at bounding box center [65, 810] width 109 height 26
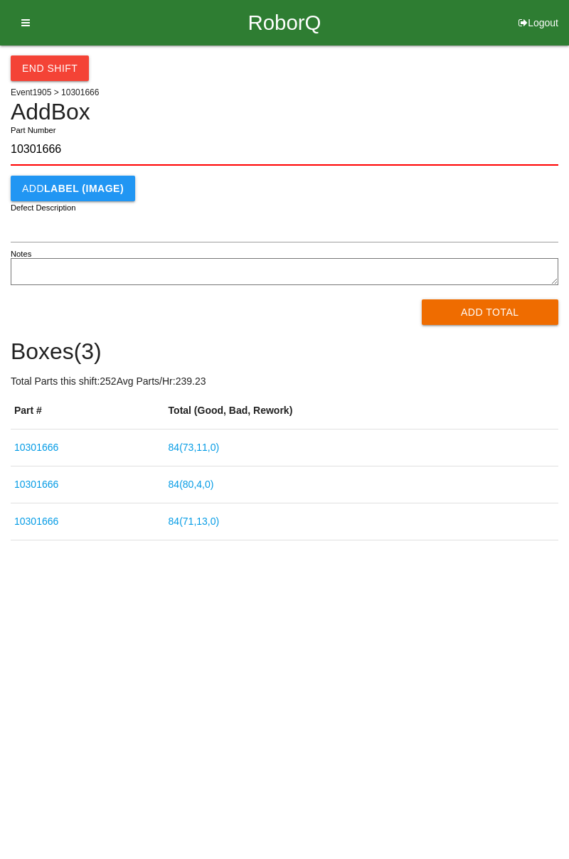
type input "10301666"
